Goal: Find specific fact: Find contact information

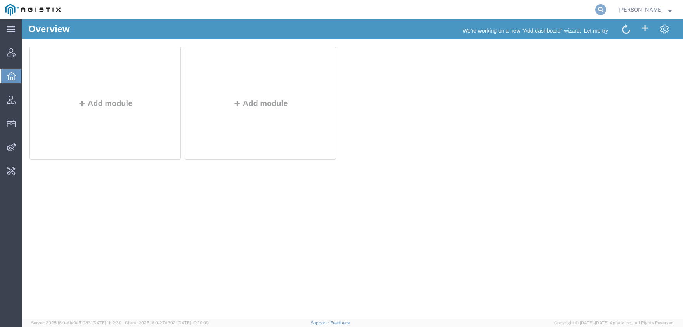
click at [606, 12] on icon at bounding box center [600, 9] width 11 height 11
click at [437, 13] on input "search" at bounding box center [477, 9] width 236 height 19
type input "red hat"
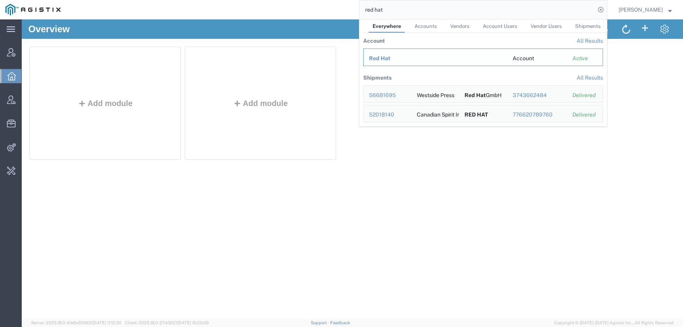
click at [382, 58] on span "Red Hat" at bounding box center [379, 58] width 21 height 6
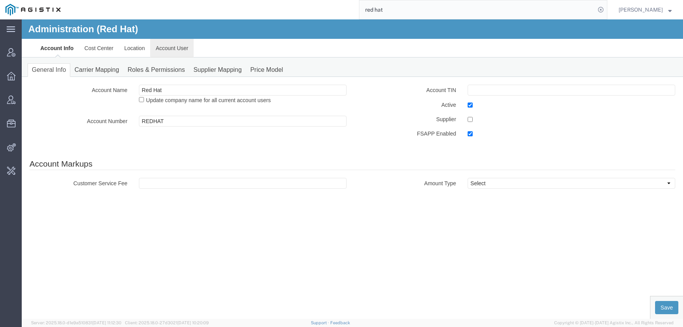
click at [164, 52] on link "Account User" at bounding box center [171, 48] width 43 height 19
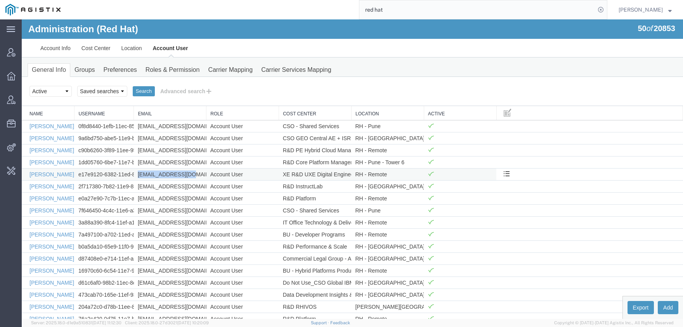
drag, startPoint x: 194, startPoint y: 173, endPoint x: 137, endPoint y: 175, distance: 57.5
click at [137, 175] on td "[EMAIL_ADDRESS][DOMAIN_NAME]" at bounding box center [170, 174] width 73 height 12
copy td "[EMAIL_ADDRESS][DOMAIN_NAME]"
